Goal: Task Accomplishment & Management: Manage account settings

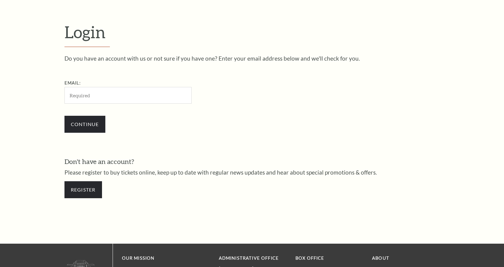
scroll to position [188, 0]
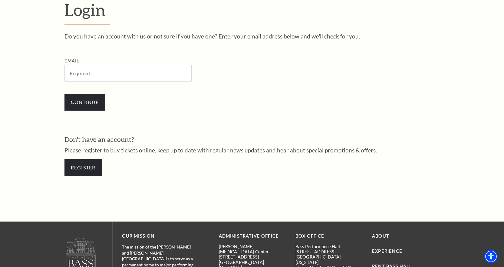
click at [95, 72] on input "Email:" at bounding box center [127, 73] width 127 height 17
click at [76, 104] on input "Continue" at bounding box center [84, 101] width 41 height 17
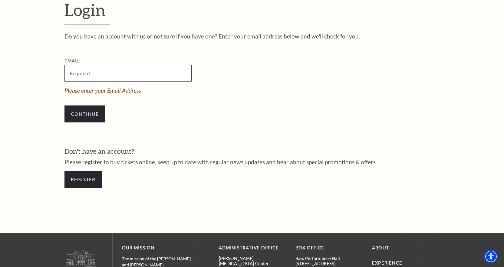
click at [85, 68] on input "Email:" at bounding box center [127, 73] width 127 height 17
type input "ireliamachado@yahoo.com"
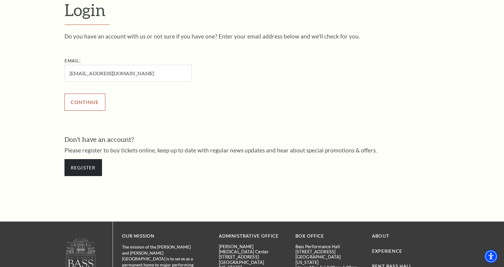
click at [82, 103] on input "Continue" at bounding box center [84, 101] width 41 height 17
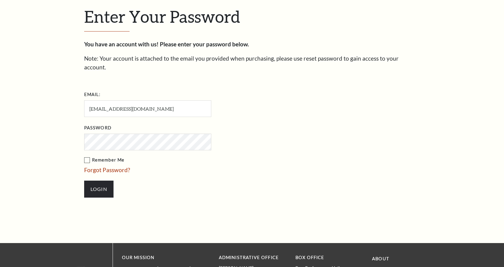
scroll to position [194, 0]
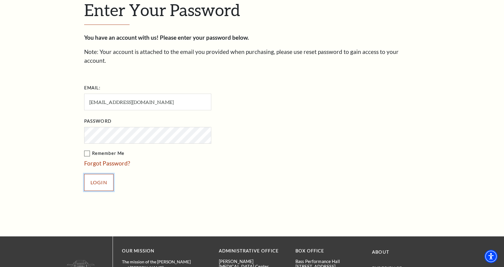
click at [93, 179] on input "Login" at bounding box center [98, 182] width 29 height 17
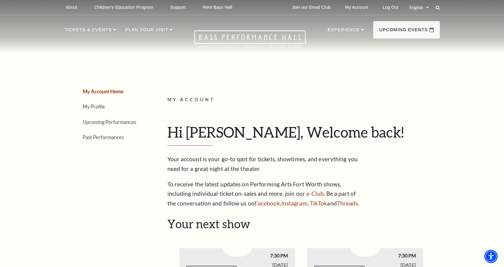
click at [100, 92] on link "My Account Home" at bounding box center [103, 91] width 41 height 6
click at [117, 121] on link "Upcoming Performances" at bounding box center [110, 122] width 54 height 6
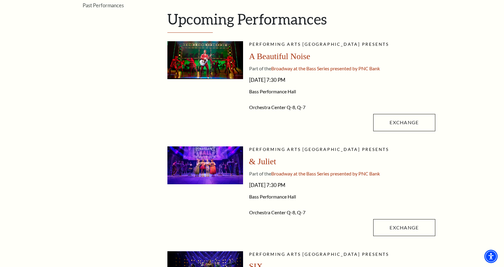
scroll to position [121, 0]
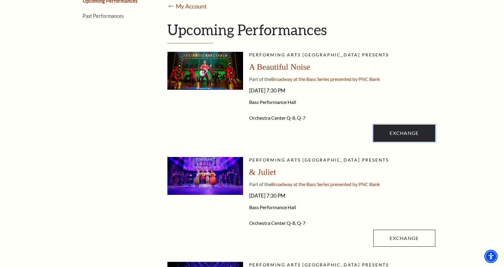
click at [403, 136] on link "Exchange" at bounding box center [404, 132] width 62 height 17
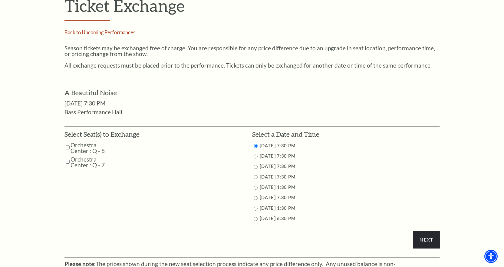
scroll to position [272, 0]
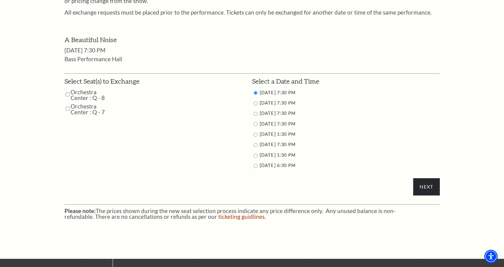
click at [67, 109] on input "Orchestra Center : Q - 7" at bounding box center [68, 108] width 4 height 11
checkbox input "true"
click at [69, 96] on input "Orchestra Center : Q - 8" at bounding box center [68, 94] width 4 height 11
checkbox input "true"
click at [258, 103] on li "10/29/2025 7:30 PM" at bounding box center [346, 103] width 188 height 8
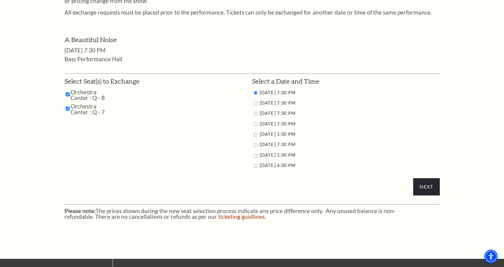
click at [254, 103] on input "10/29/2025 7:30 PM" at bounding box center [256, 103] width 4 height 4
radio input "true"
click at [422, 185] on input "Next" at bounding box center [426, 186] width 26 height 17
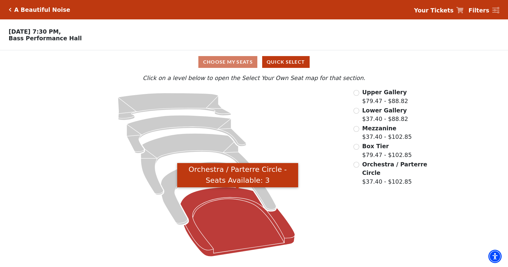
click at [228, 218] on icon "Orchestra / Parterre Circle - Seats Available: 3" at bounding box center [237, 221] width 115 height 69
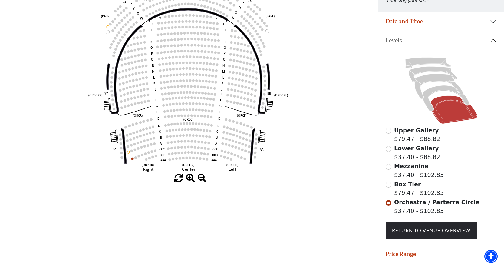
scroll to position [86, 0]
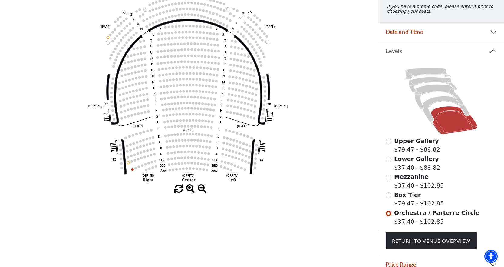
click at [408, 185] on label "Mezzanine $37.40 - $102.85" at bounding box center [419, 180] width 50 height 17
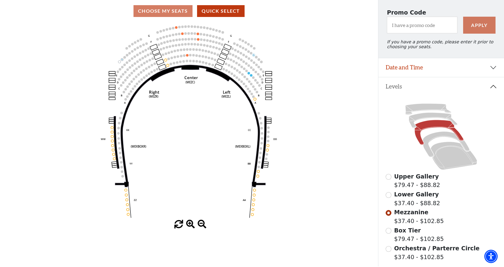
scroll to position [116, 0]
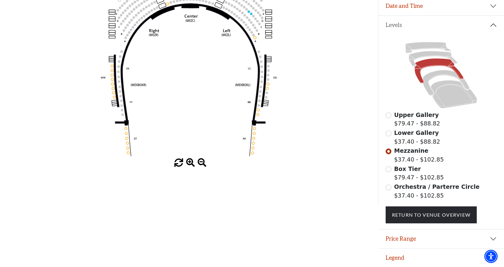
click at [408, 191] on label "Orchestra / Parterre Circle $37.40 - $102.85" at bounding box center [436, 190] width 85 height 17
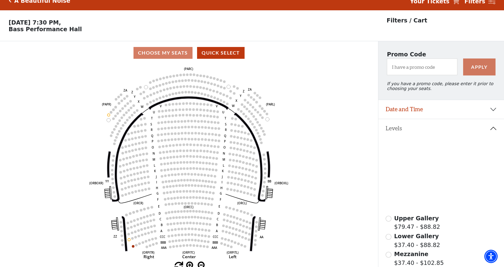
scroll to position [0, 0]
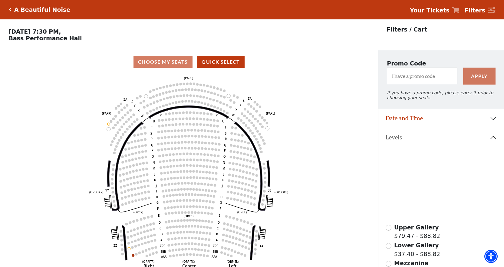
click at [11, 9] on icon "Click here to go back to filters" at bounding box center [10, 10] width 3 height 4
click at [11, 9] on div "A Beautiful Noise" at bounding box center [40, 9] width 62 height 7
click at [9, 9] on icon "Click here to go back to filters" at bounding box center [10, 10] width 3 height 4
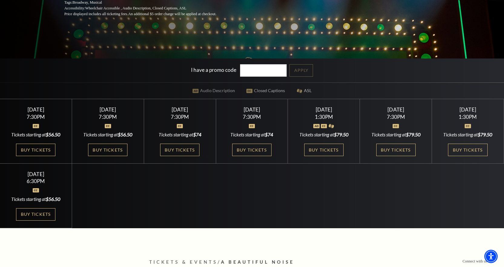
scroll to position [30, 0]
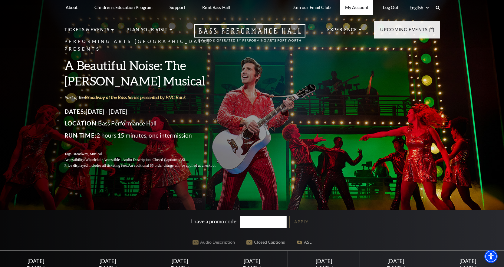
click at [343, 7] on link "My Account" at bounding box center [356, 7] width 33 height 15
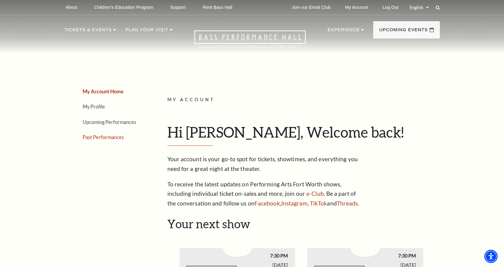
click at [96, 134] on link "Past Performances" at bounding box center [103, 137] width 41 height 6
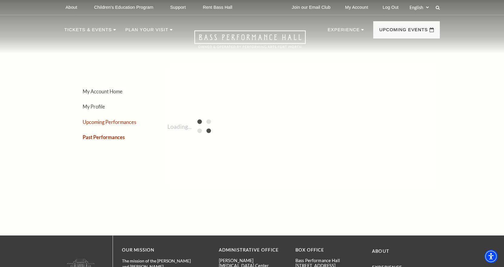
click at [97, 121] on link "Upcoming Performances" at bounding box center [110, 122] width 54 height 6
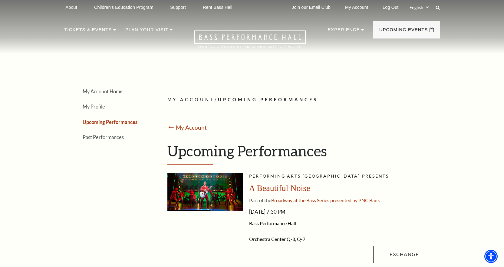
click at [97, 121] on link "Upcoming Performances" at bounding box center [110, 122] width 55 height 6
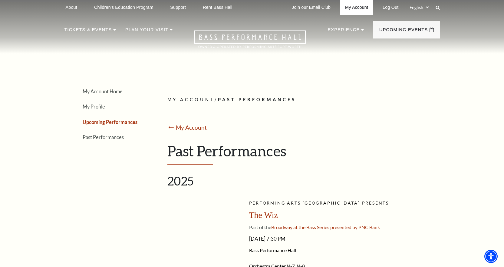
click at [352, 7] on link "My Account" at bounding box center [356, 7] width 33 height 15
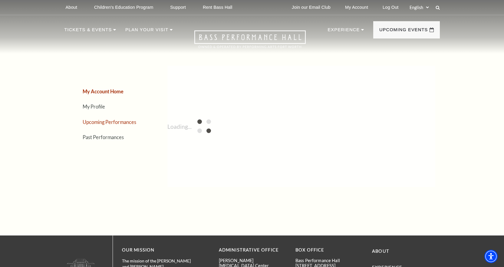
click at [115, 120] on link "Upcoming Performances" at bounding box center [110, 122] width 54 height 6
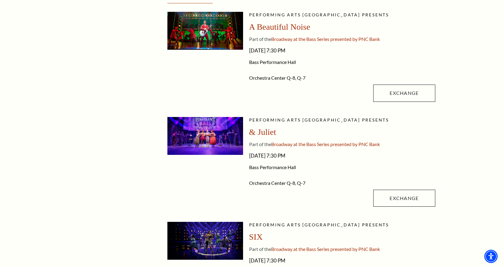
scroll to position [242, 0]
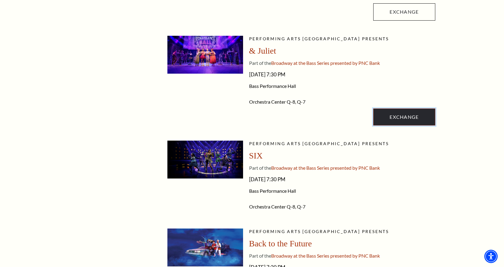
click at [431, 119] on link "Exchange" at bounding box center [404, 116] width 62 height 17
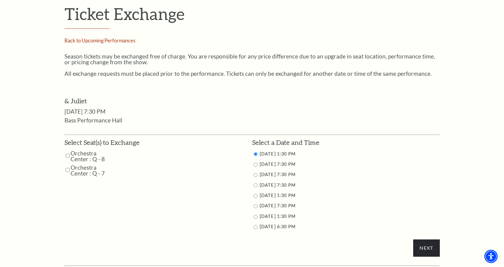
scroll to position [212, 0]
click at [257, 163] on input "11/12/2025 7:30 PM" at bounding box center [256, 164] width 4 height 4
radio input "true"
click at [67, 154] on input "Orchestra Center : Q - 8" at bounding box center [68, 154] width 4 height 11
checkbox input "true"
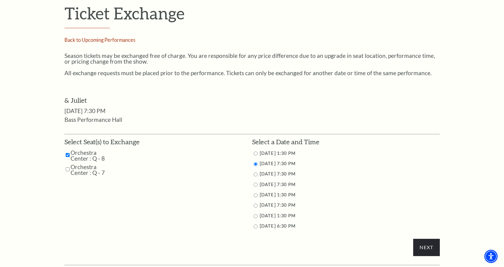
click at [68, 168] on input "Orchestra Center : Q - 7" at bounding box center [68, 169] width 4 height 11
checkbox input "true"
click at [381, 236] on div "Next" at bounding box center [251, 199] width 375 height 125
click at [424, 246] on input "Next" at bounding box center [426, 246] width 26 height 17
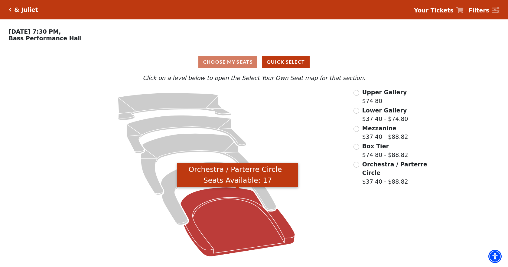
click at [218, 235] on icon "Orchestra / Parterre Circle - Seats Available: 17" at bounding box center [237, 221] width 115 height 69
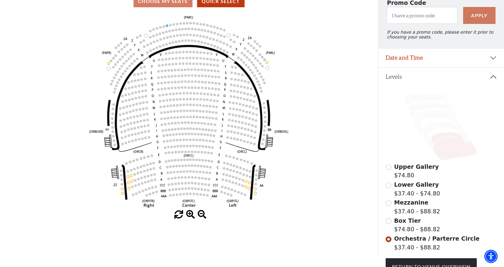
scroll to position [26, 0]
